Goal: Register for event/course

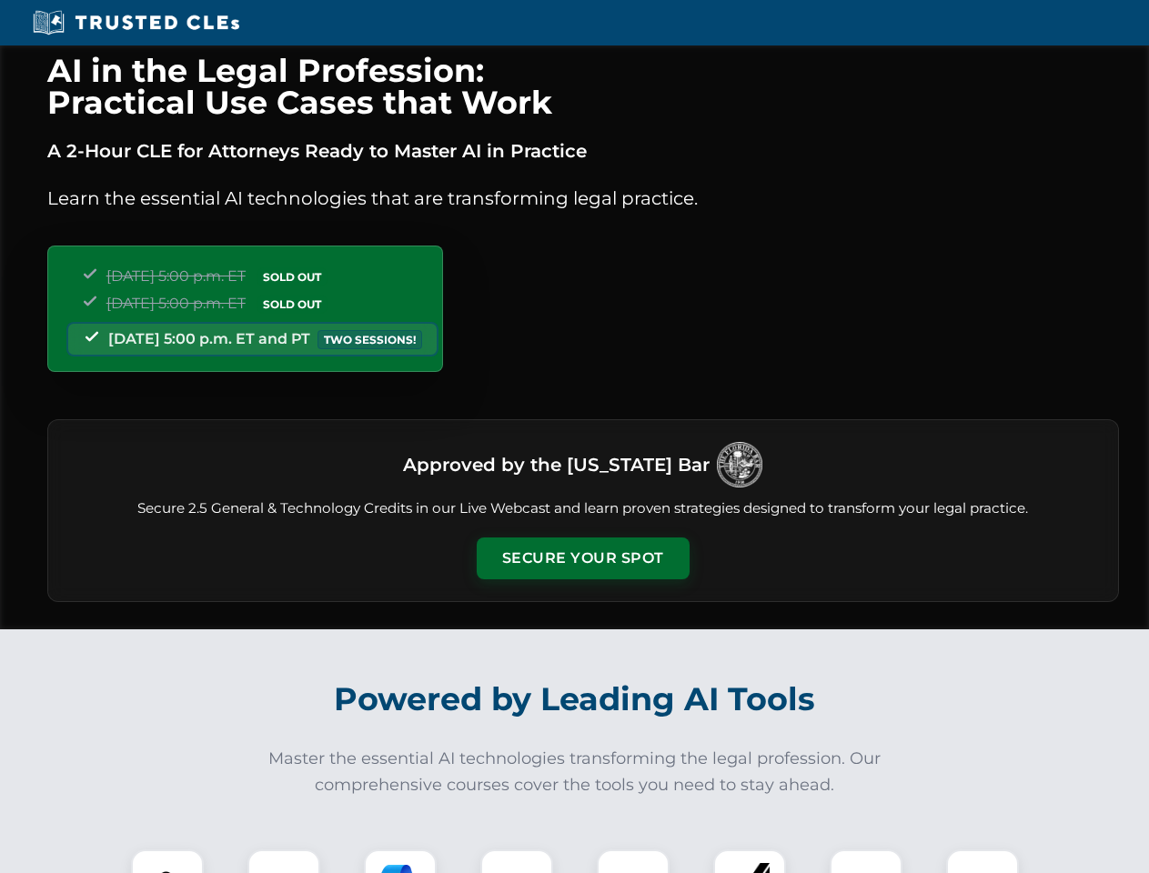
click at [582, 559] on button "Secure Your Spot" at bounding box center [583, 559] width 213 height 42
click at [167, 861] on img at bounding box center [167, 886] width 53 height 53
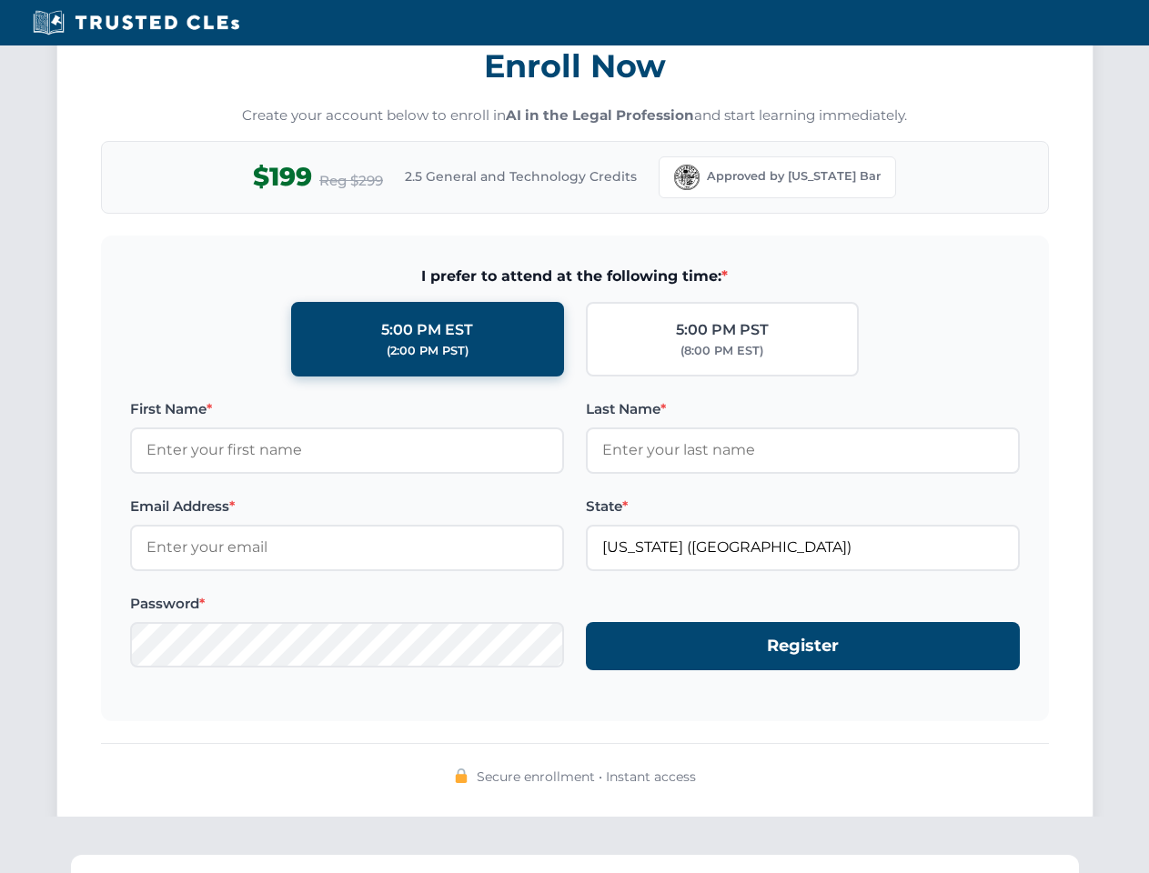
scroll to position [1786, 0]
